Goal: Task Accomplishment & Management: Manage account settings

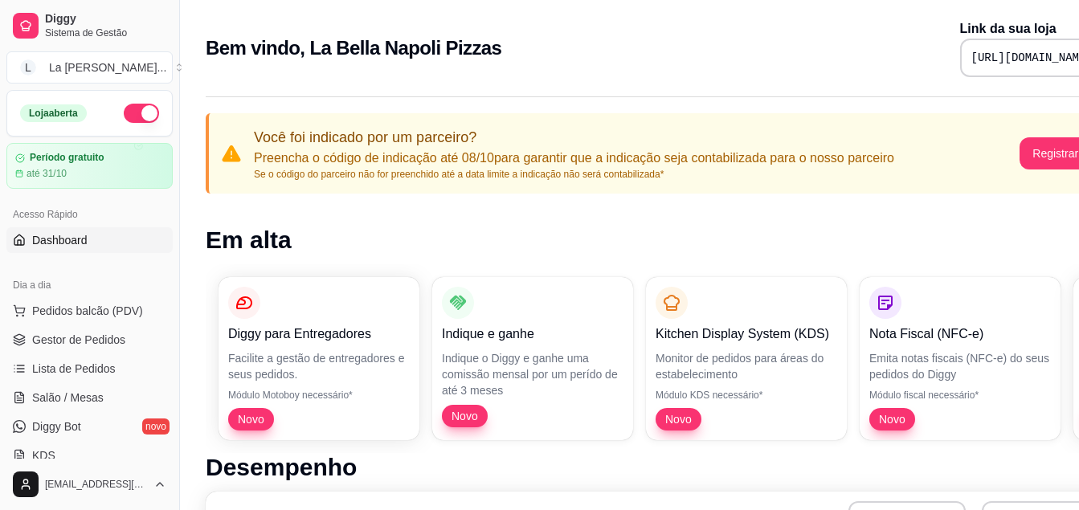
drag, startPoint x: 779, startPoint y: 78, endPoint x: 685, endPoint y: 101, distance: 96.9
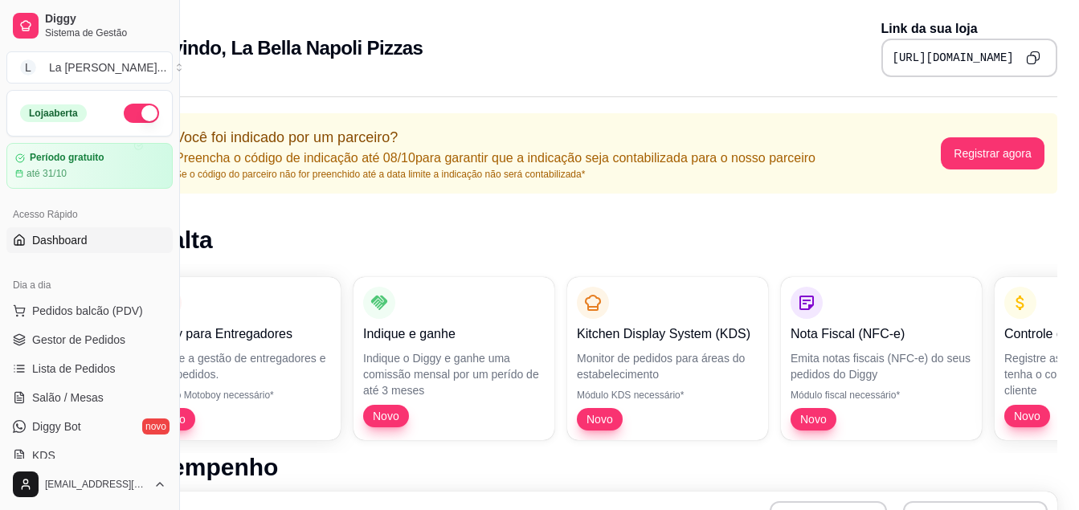
click at [143, 117] on button "button" at bounding box center [141, 113] width 35 height 19
click at [440, 37] on div "Bem vindo, La Bella Napoli Pizzas Link da sua loja [URL][DOMAIN_NAME]" at bounding box center [592, 48] width 931 height 58
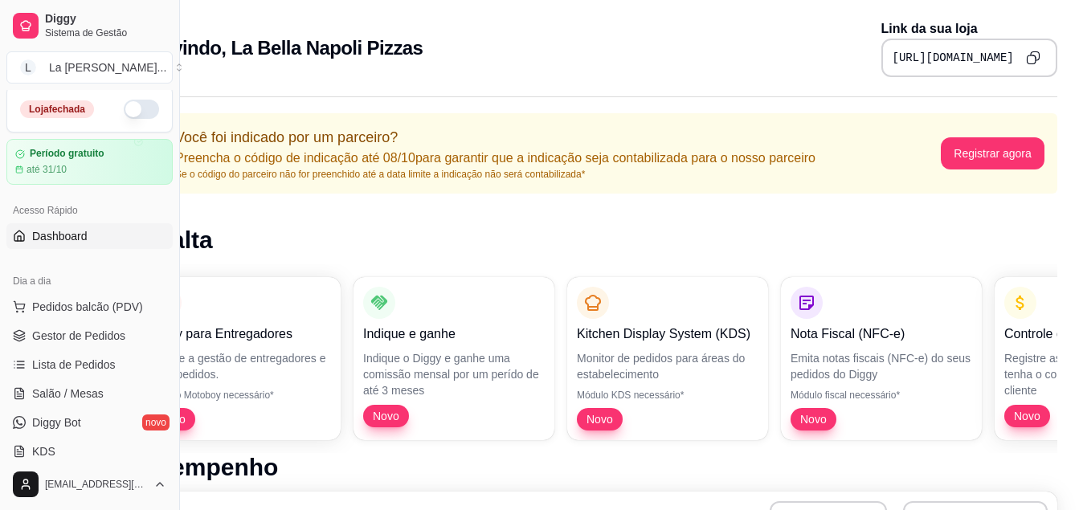
scroll to position [0, 0]
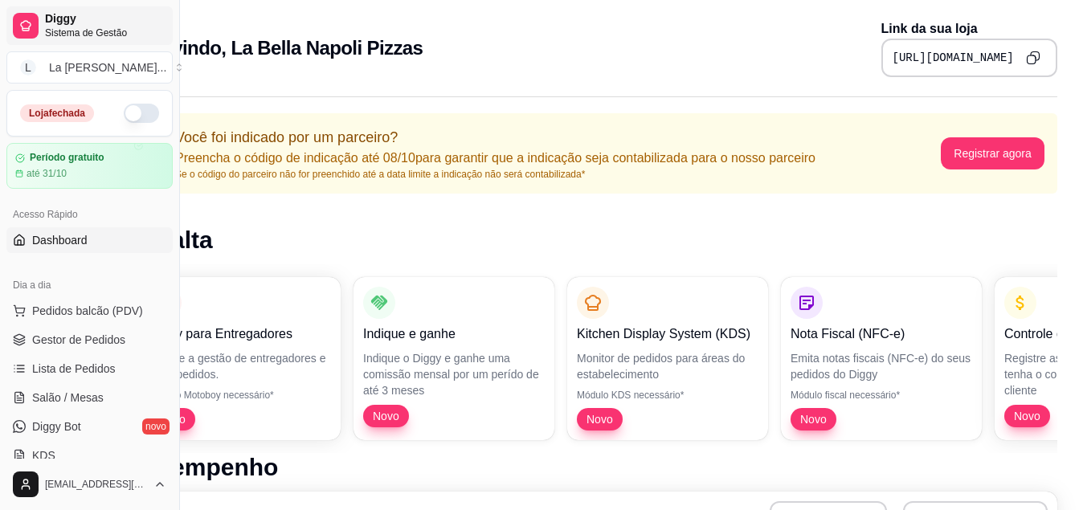
click at [30, 31] on icon at bounding box center [25, 25] width 13 height 13
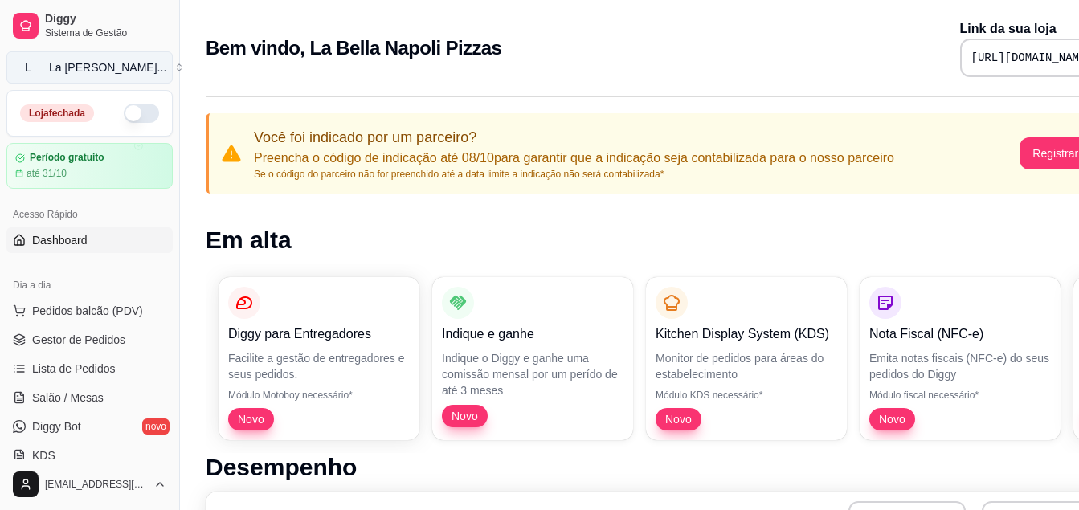
click at [66, 76] on button "L La Bella Napo ..." at bounding box center [89, 67] width 166 height 32
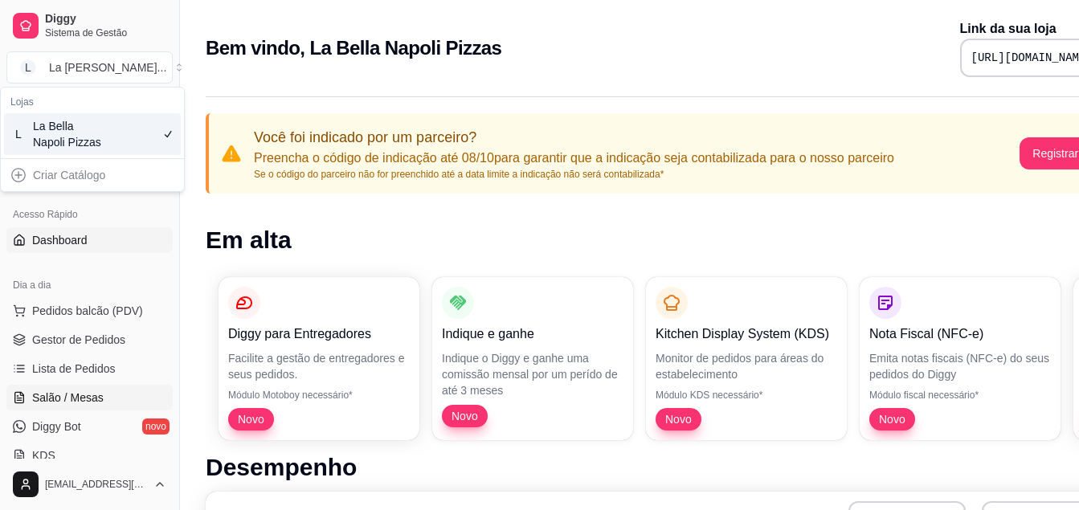
click at [70, 391] on span "Salão / Mesas" at bounding box center [68, 398] width 72 height 16
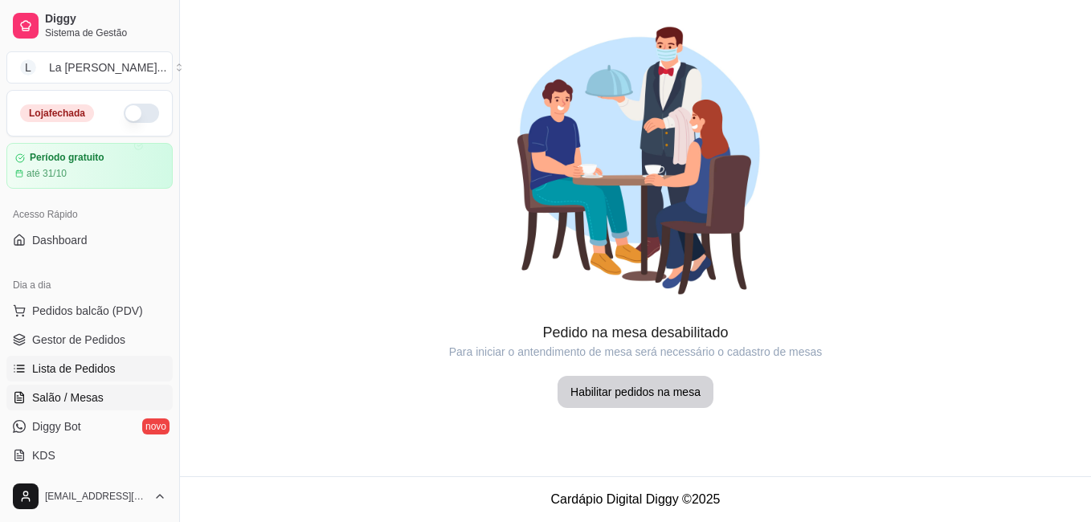
click at [74, 373] on span "Lista de Pedidos" at bounding box center [74, 369] width 84 height 16
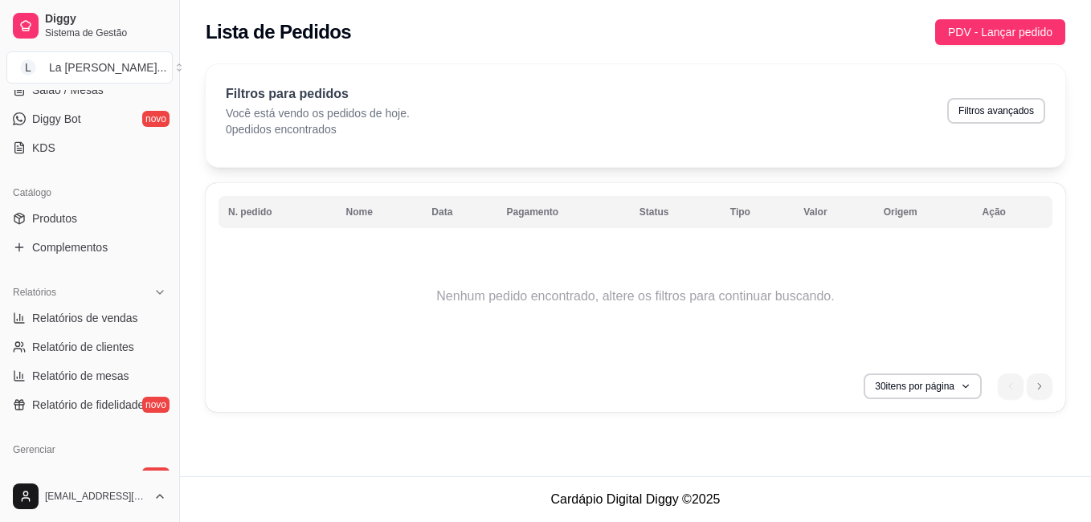
scroll to position [232, 0]
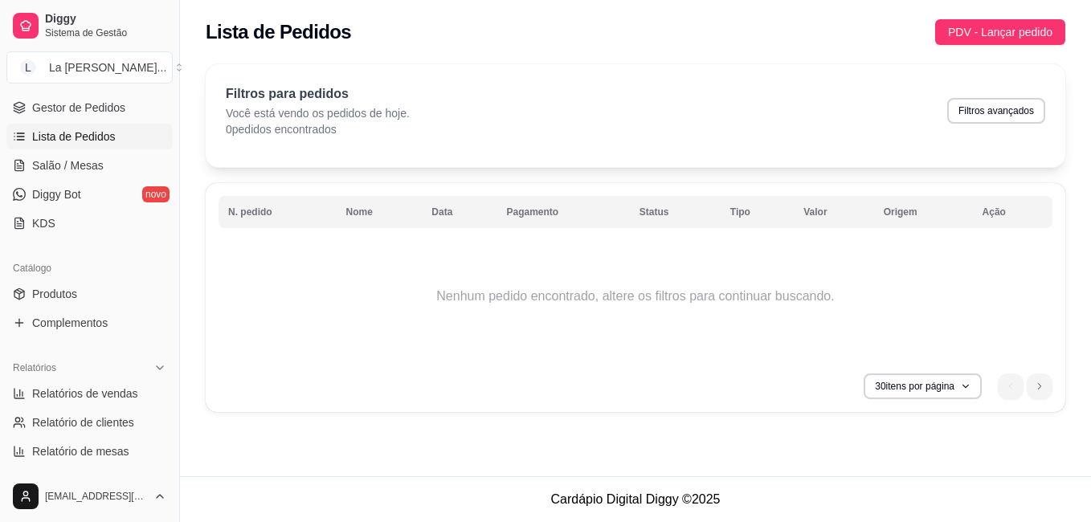
drag, startPoint x: 832, startPoint y: 73, endPoint x: 198, endPoint y: 145, distance: 638.3
click at [198, 145] on div "Filtros para pedidos Você está vendo os pedidos de hoje. 0 pedidos encontrados …" at bounding box center [635, 243] width 911 height 377
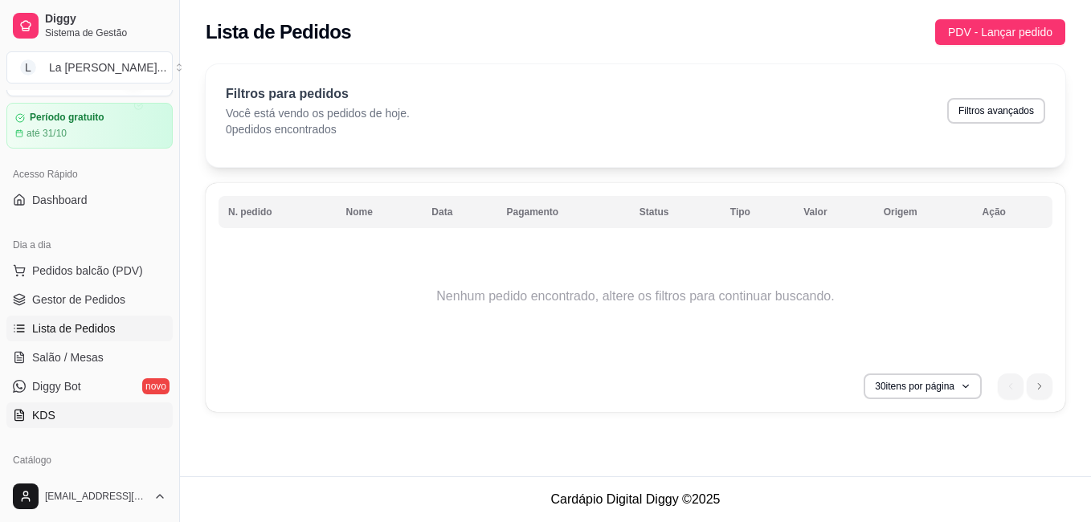
scroll to position [0, 0]
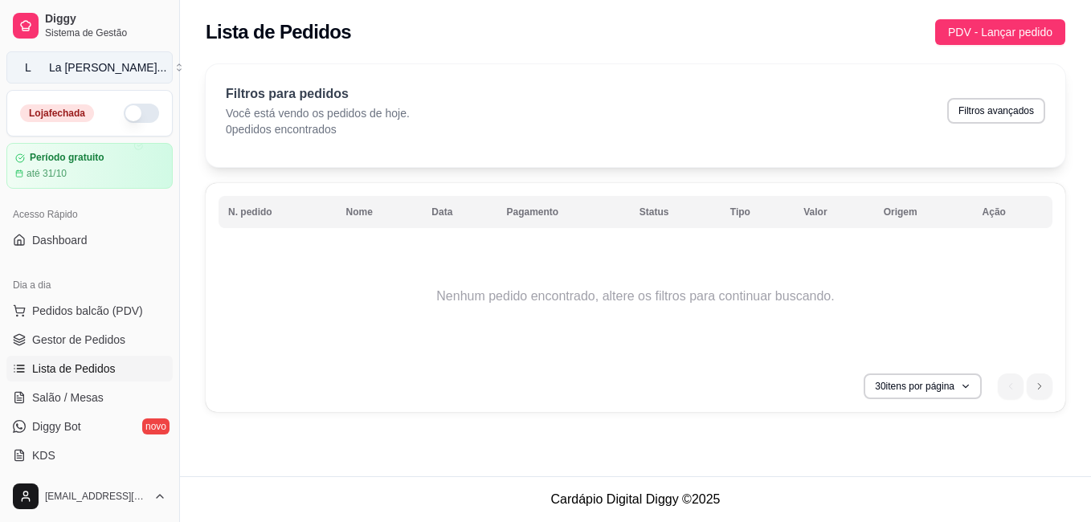
click at [157, 63] on button "L La Bella Napo ..." at bounding box center [89, 67] width 166 height 32
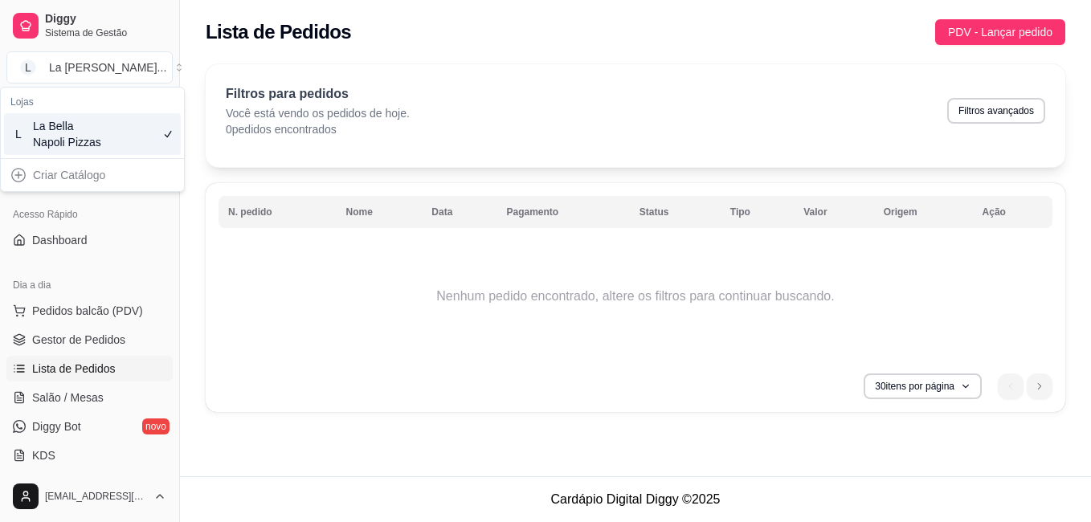
click at [57, 179] on div "Criar Catálogo" at bounding box center [92, 175] width 177 height 26
click at [45, 316] on span "Pedidos balcão (PDV)" at bounding box center [87, 311] width 111 height 16
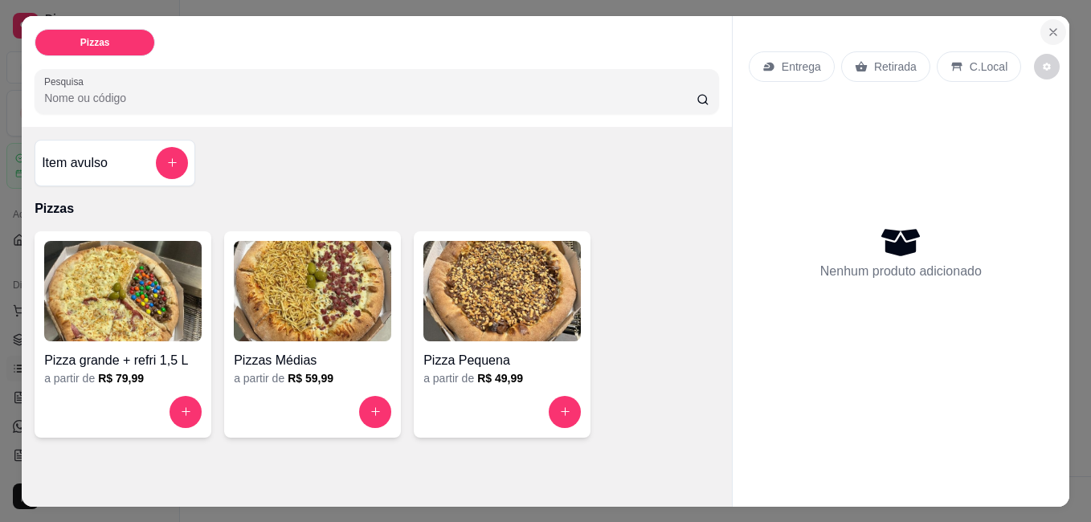
click at [1048, 19] on button "Close" at bounding box center [1054, 32] width 26 height 26
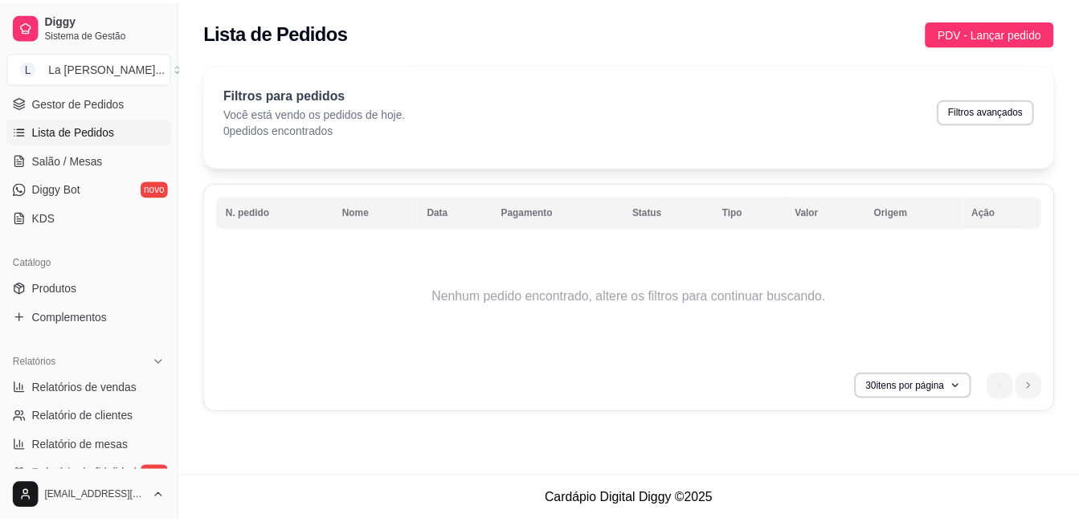
scroll to position [241, 0]
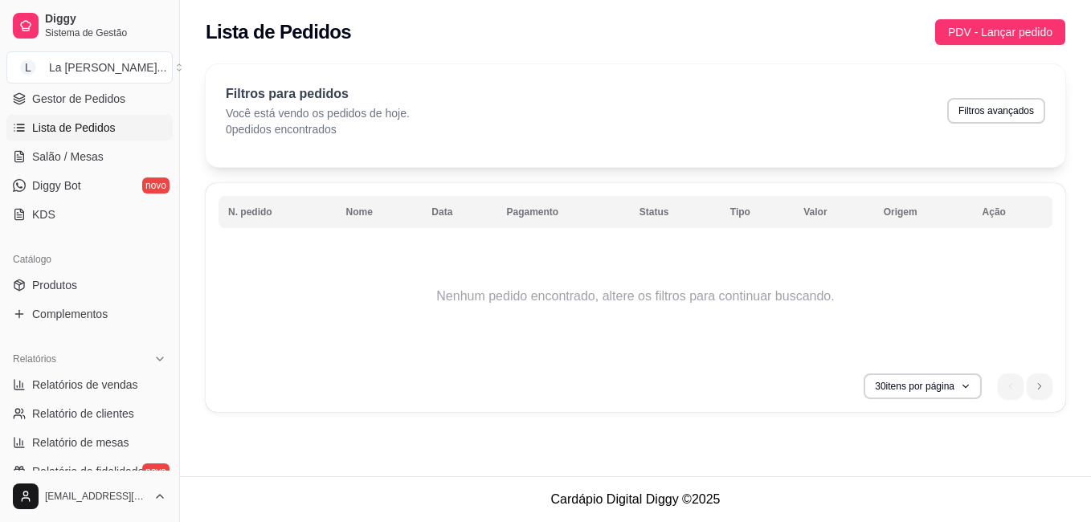
click at [74, 140] on ul "Pedidos balcão (PDV) Gestor de Pedidos Lista de Pedidos Salão / Mesas Diggy Bot…" at bounding box center [89, 142] width 166 height 170
click at [72, 157] on span "Salão / Mesas" at bounding box center [68, 157] width 72 height 16
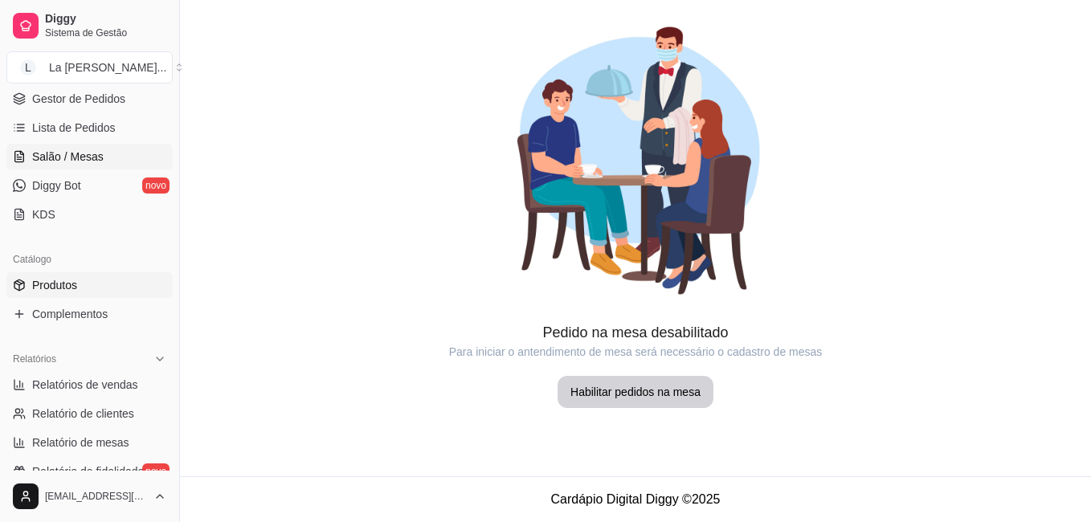
click at [62, 287] on span "Produtos" at bounding box center [54, 285] width 45 height 16
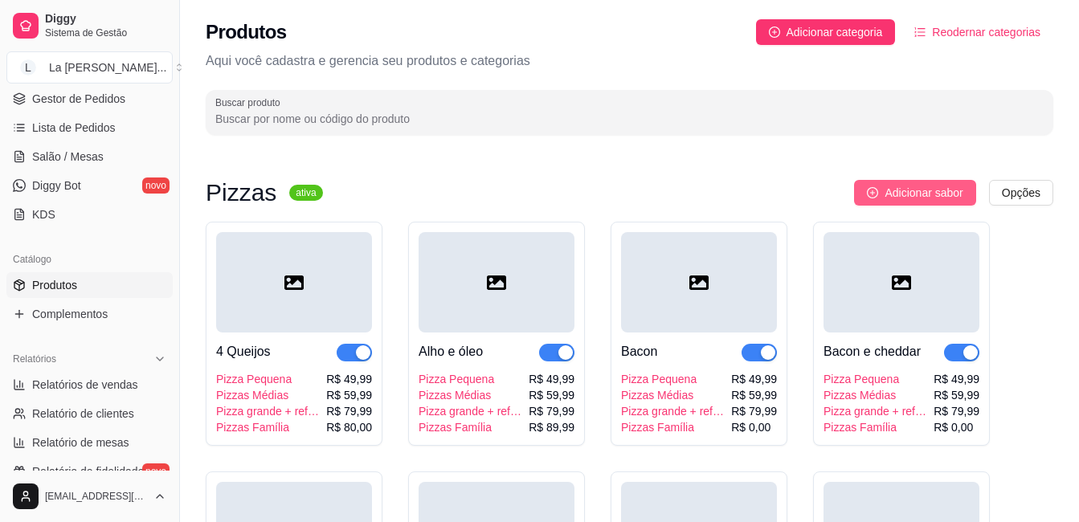
click at [904, 199] on span "Adicionar sabor" at bounding box center [924, 193] width 78 height 18
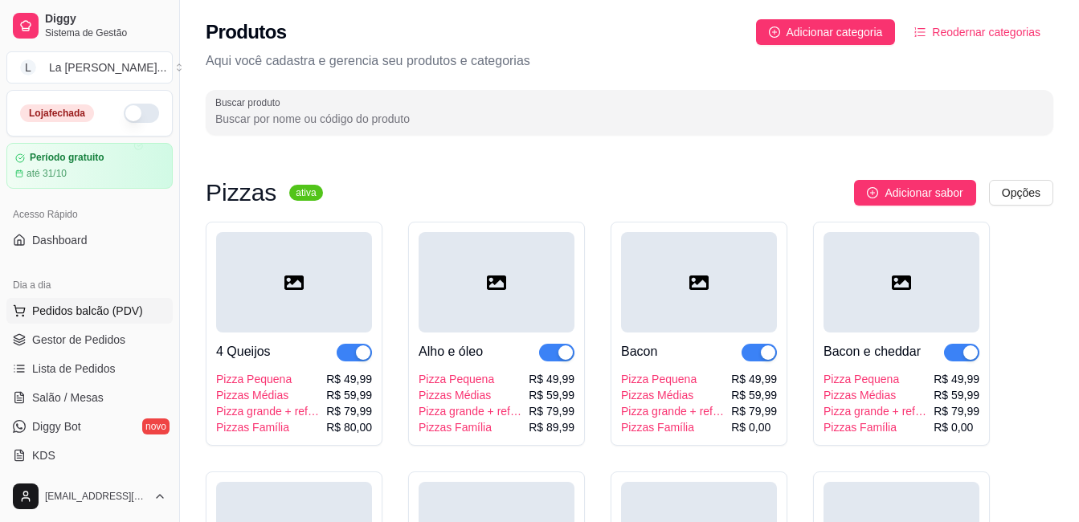
click at [77, 303] on span "Pedidos balcão (PDV)" at bounding box center [87, 311] width 111 height 16
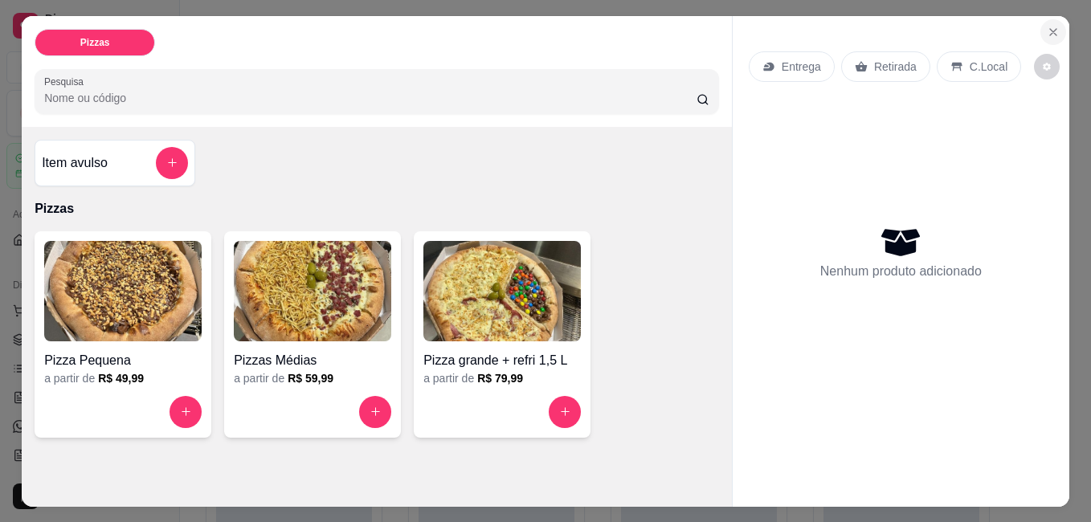
click at [1047, 26] on icon "Close" at bounding box center [1053, 32] width 13 height 13
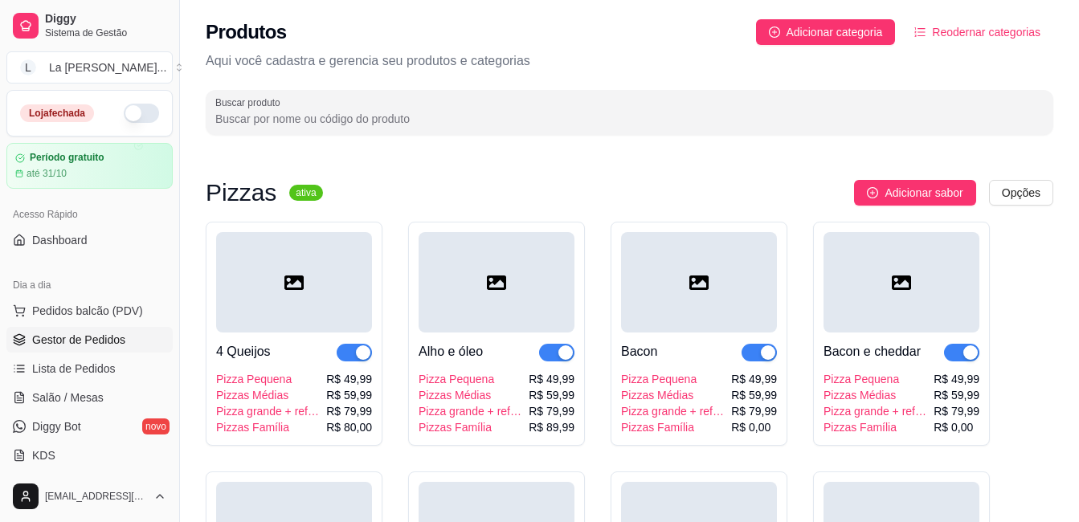
click at [119, 347] on span "Gestor de Pedidos" at bounding box center [78, 340] width 93 height 16
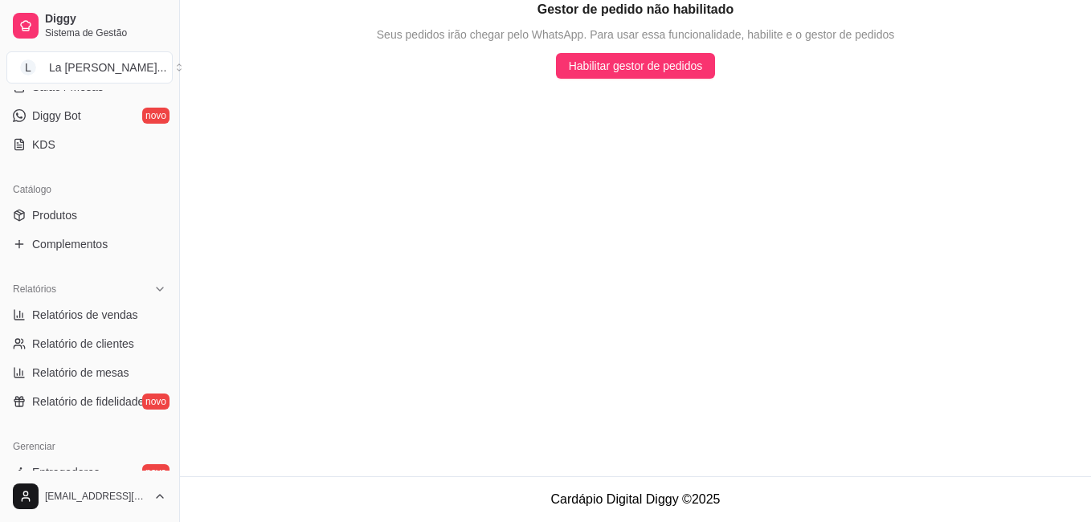
scroll to position [321, 0]
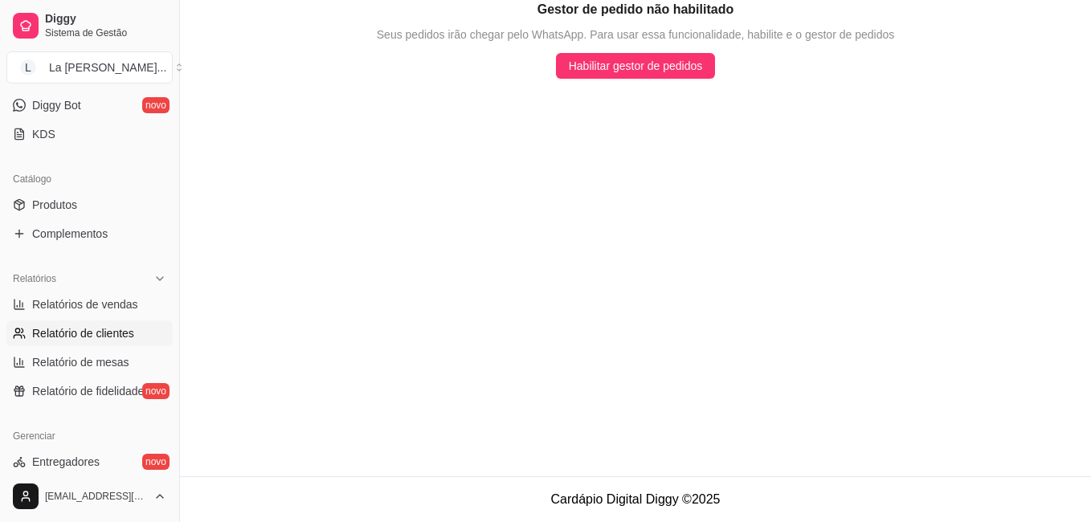
click at [96, 334] on span "Relatório de clientes" at bounding box center [83, 334] width 102 height 16
select select "30"
select select "HIGHEST_TOTAL_SPENT_WITH_ORDERS"
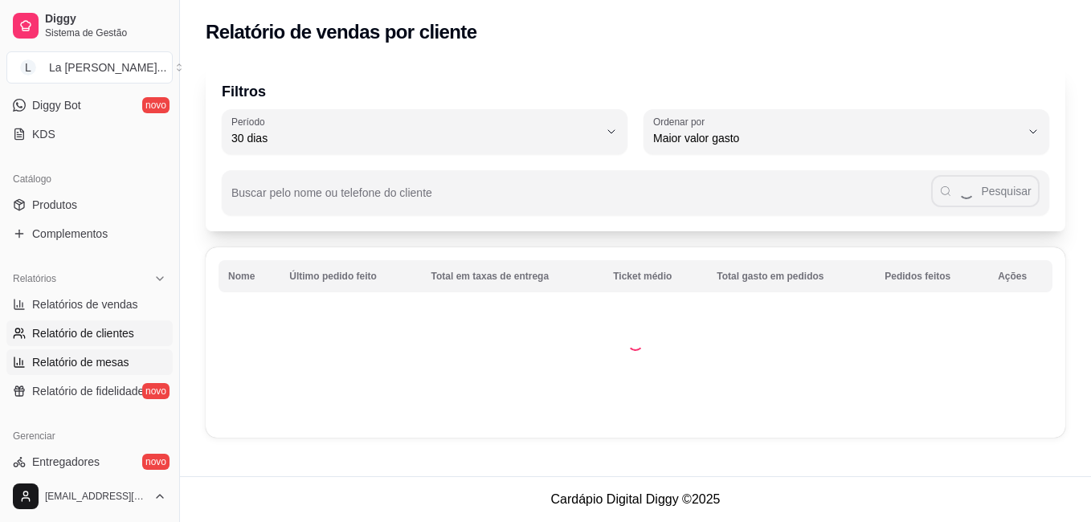
click at [85, 361] on span "Relatório de mesas" at bounding box center [80, 362] width 97 height 16
select select "TOTAL_OF_ORDERS"
select select "7"
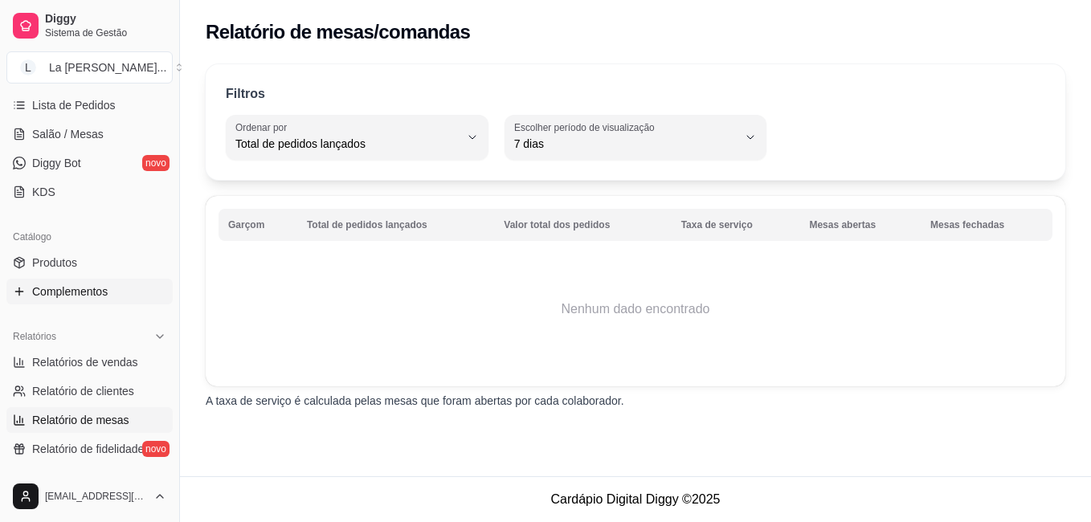
scroll to position [161, 0]
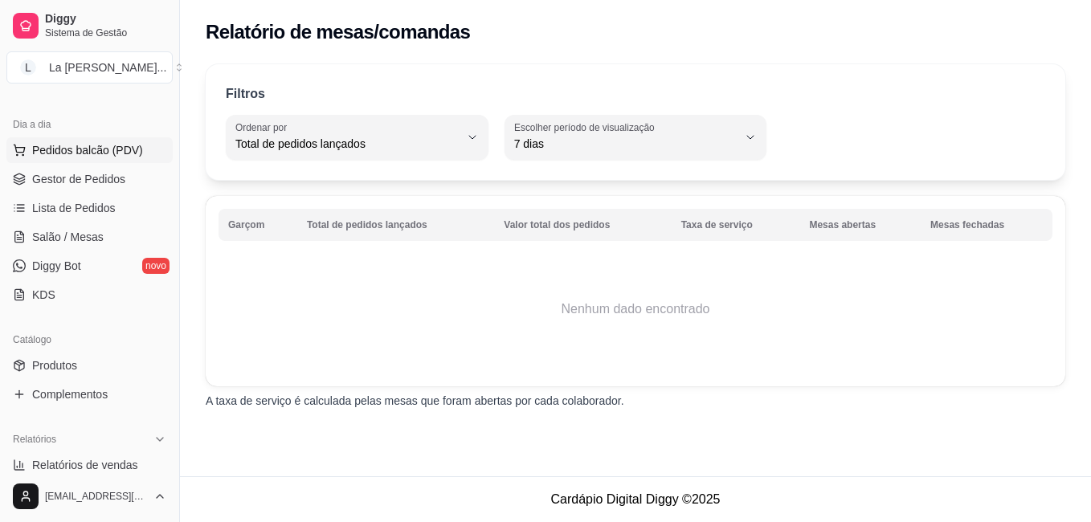
click at [103, 158] on button "Pedidos balcão (PDV)" at bounding box center [89, 150] width 166 height 26
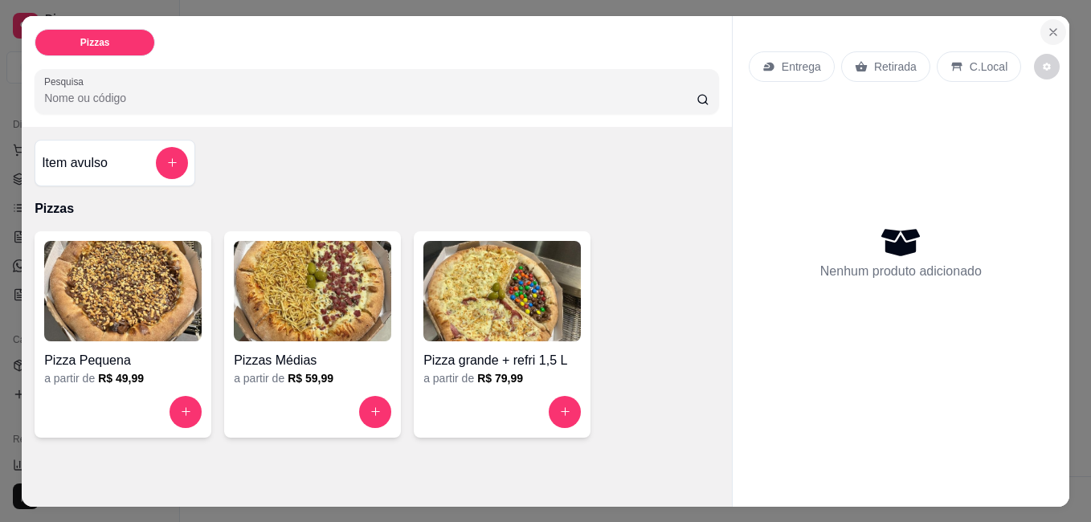
click at [1041, 24] on button "Close" at bounding box center [1054, 32] width 26 height 26
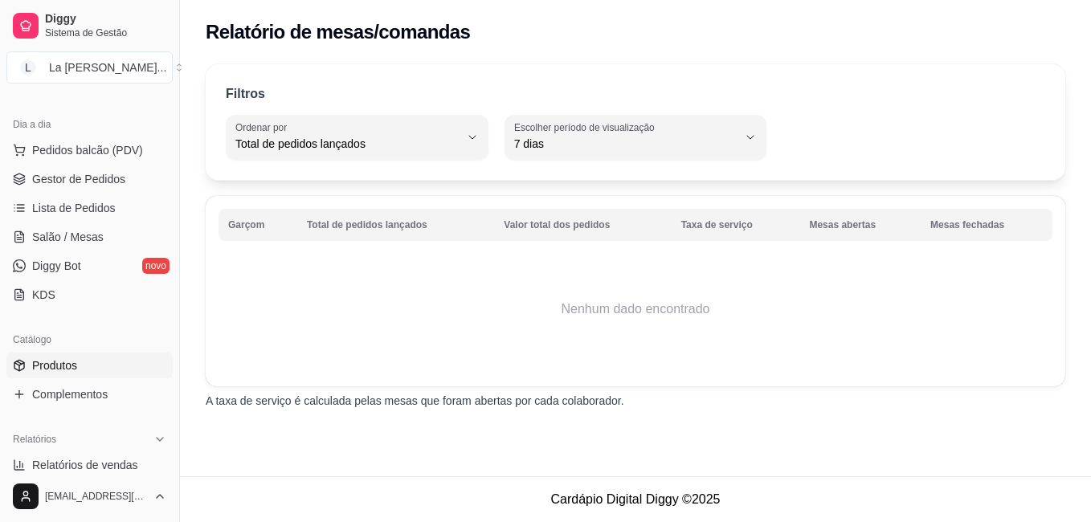
click at [91, 364] on link "Produtos" at bounding box center [89, 366] width 166 height 26
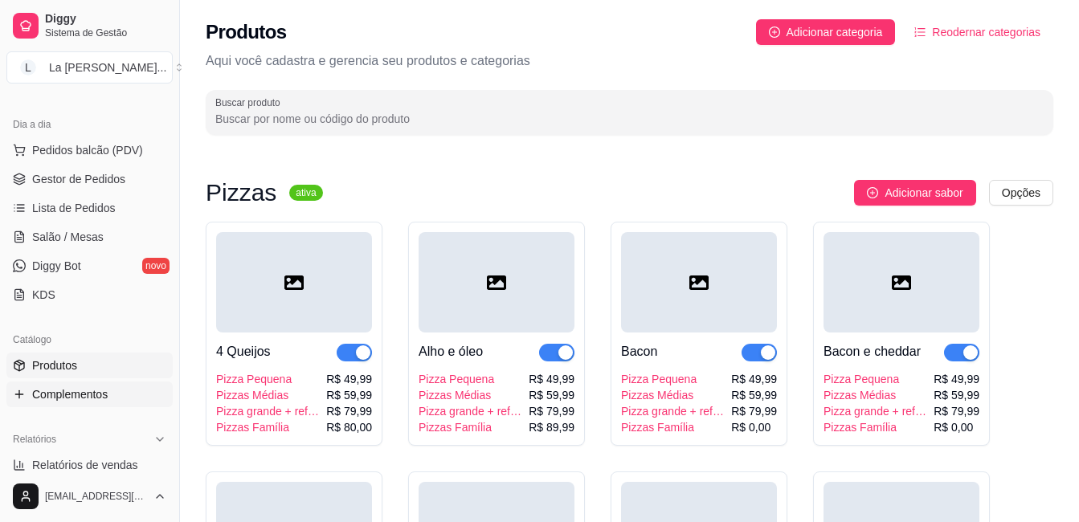
drag, startPoint x: 100, startPoint y: 395, endPoint x: 109, endPoint y: 401, distance: 10.5
click at [100, 396] on span "Complementos" at bounding box center [70, 395] width 76 height 16
